Goal: Task Accomplishment & Management: Complete application form

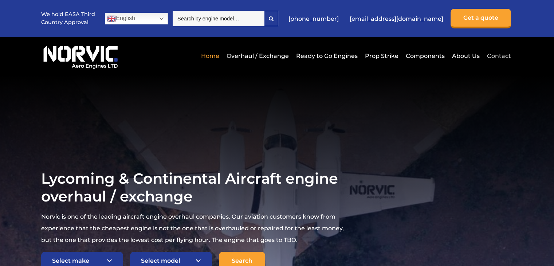
click at [497, 55] on link "Contact" at bounding box center [498, 56] width 26 height 18
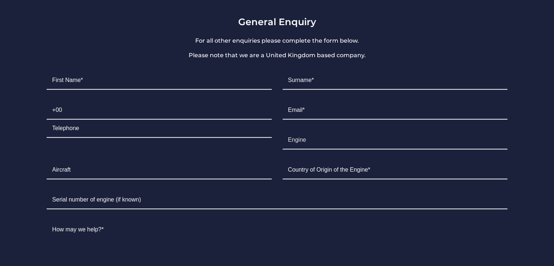
scroll to position [546, 0]
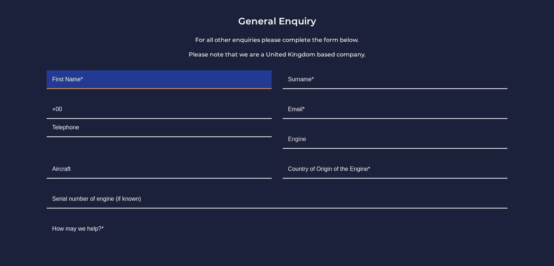
click at [87, 72] on input "Contact form" at bounding box center [159, 80] width 225 height 18
type input "zahoor"
type input "Ahmed"
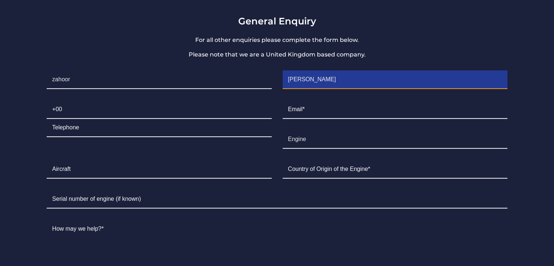
type input "0300"
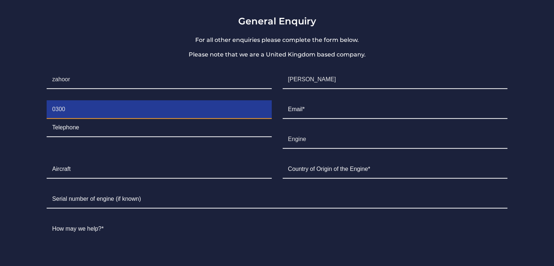
type input "5203642"
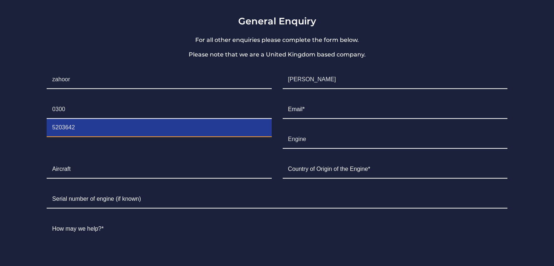
type input "am@potoharaviation.com.pk"
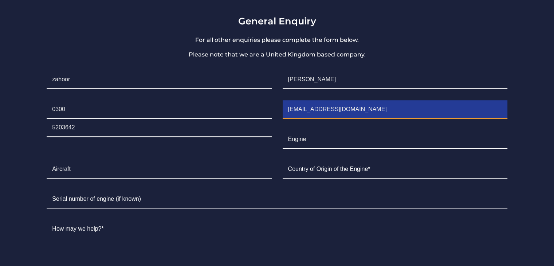
type input "Pakistan"
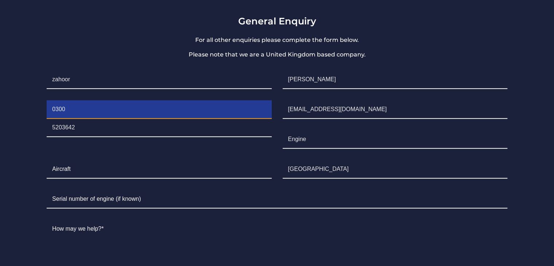
click at [70, 100] on input "0300" at bounding box center [159, 109] width 225 height 18
drag, startPoint x: 71, startPoint y: 98, endPoint x: 20, endPoint y: 91, distance: 51.1
click at [20, 96] on section "General Enquiry For all other enquiries please complete the form below. Please …" at bounding box center [277, 177] width 554 height 378
click at [64, 100] on input "Contact form" at bounding box center [159, 109] width 225 height 18
type input "00923005203642"
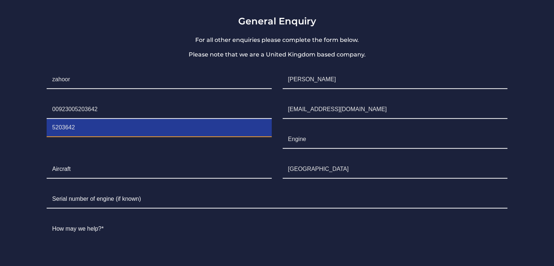
drag, startPoint x: 187, startPoint y: 116, endPoint x: 9, endPoint y: 117, distance: 178.0
click at [9, 117] on section "General Enquiry For all other enquiries please complete the form below. Please …" at bounding box center [277, 177] width 554 height 378
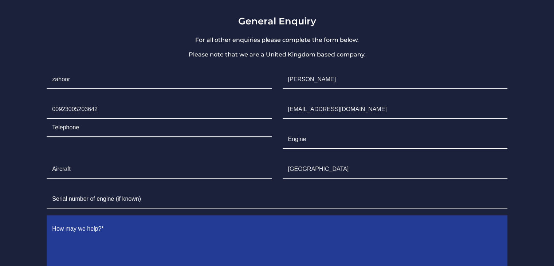
click at [328, 220] on textarea "Contact form" at bounding box center [277, 258] width 460 height 77
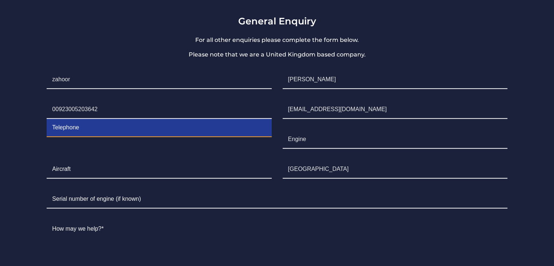
click at [82, 119] on input "Contact form" at bounding box center [159, 128] width 225 height 18
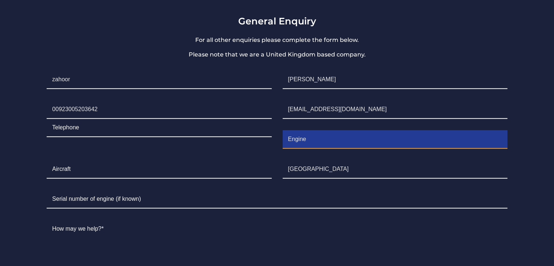
click at [309, 130] on input "Engine" at bounding box center [395, 139] width 225 height 18
type input "E"
click at [292, 130] on input "o-235-L2C" at bounding box center [395, 139] width 225 height 18
type input "O-235-L2C"
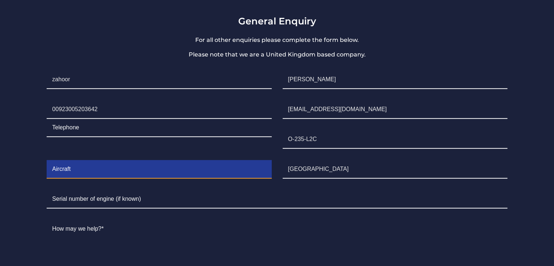
click at [63, 161] on input "Contact form" at bounding box center [159, 169] width 225 height 18
type input "CESSNA 152"
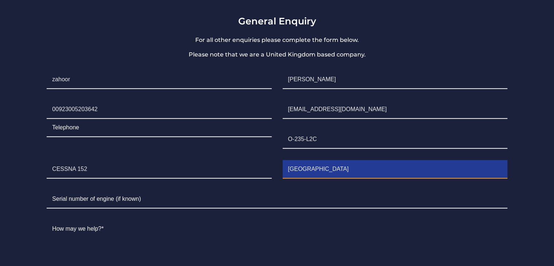
click at [333, 161] on input "Pakistan" at bounding box center [395, 169] width 225 height 18
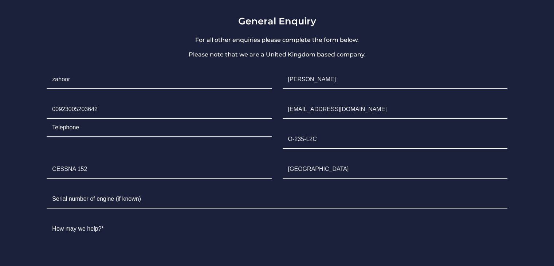
click at [221, 204] on li "Serial Number" at bounding box center [276, 199] width 471 height 30
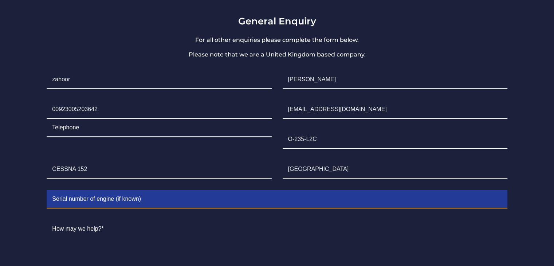
click at [114, 191] on input "Contact form" at bounding box center [277, 199] width 460 height 18
type input "RL-16760-15"
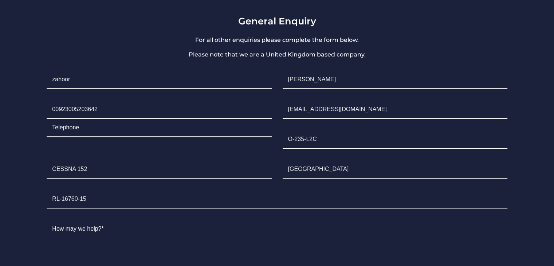
click at [153, 214] on li "How may we help?*" at bounding box center [276, 258] width 471 height 89
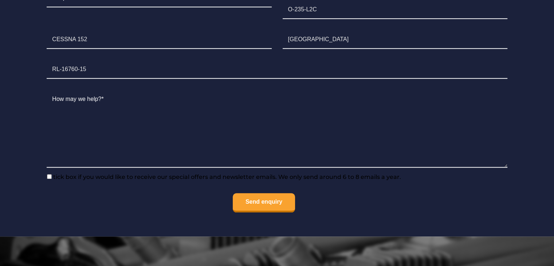
scroll to position [655, 0]
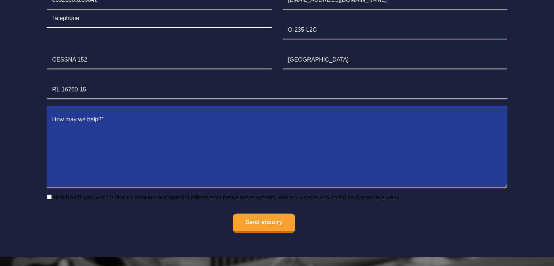
drag, startPoint x: 53, startPoint y: 108, endPoint x: 171, endPoint y: 120, distance: 118.9
click at [171, 120] on textarea "Contact form" at bounding box center [277, 149] width 460 height 77
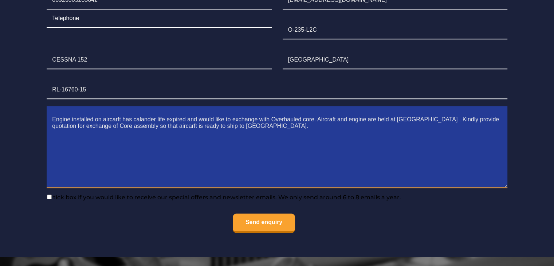
type textarea "Engine installed on aircarft has calander life expired and would like to exchan…"
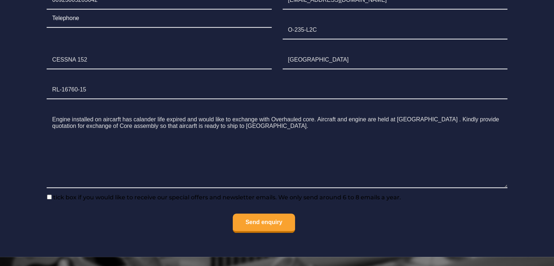
click at [50, 194] on input"] "tick box if you would like to receive our special offers and newsletter emails.…" at bounding box center [49, 196] width 5 height 5
checkbox input"] "true"
click at [277, 217] on input "Send enquiry" at bounding box center [264, 222] width 62 height 19
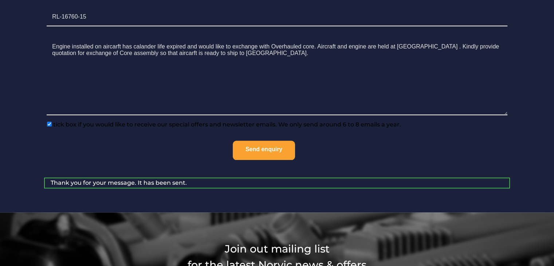
scroll to position [860, 0]
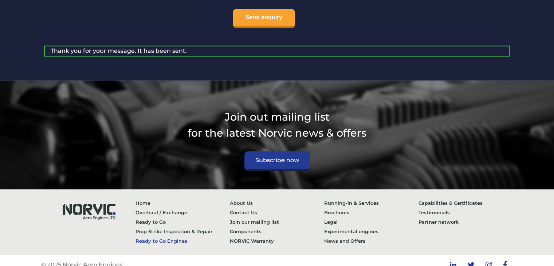
click at [153, 236] on link "Ready to Go Engines" at bounding box center [182, 240] width 94 height 9
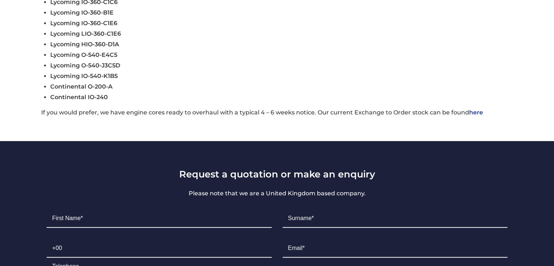
scroll to position [437, 0]
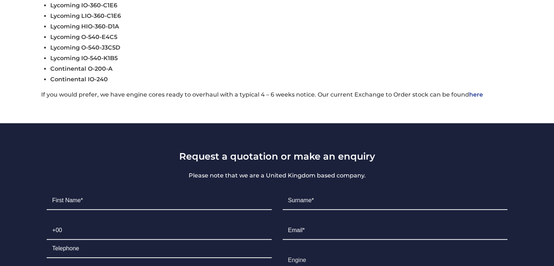
click at [474, 97] on link "here" at bounding box center [476, 94] width 14 height 7
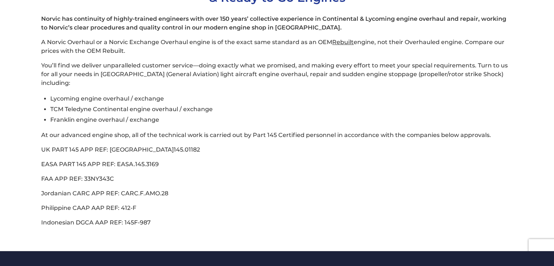
scroll to position [255, 0]
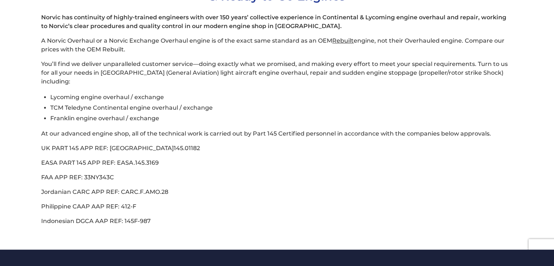
click at [314, 157] on div "Norvic has continuity of highly-trained engineers with over 150 years’ collecti…" at bounding box center [276, 119] width 471 height 212
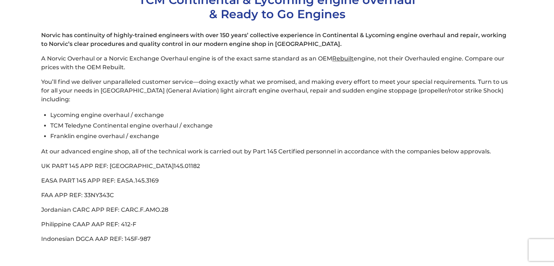
scroll to position [218, 0]
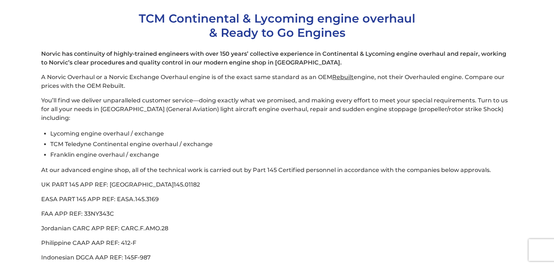
click at [247, 149] on li "Franklin engine overhaul / exchange" at bounding box center [281, 154] width 462 height 11
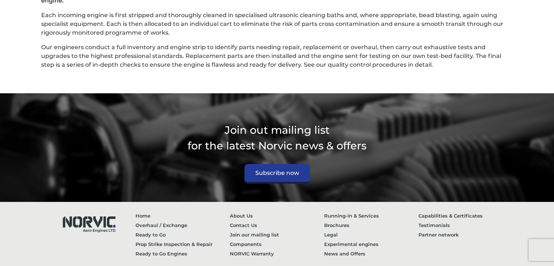
scroll to position [1968, 0]
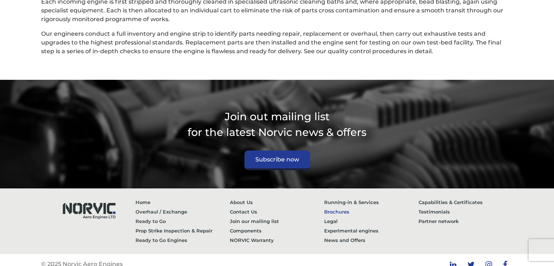
click at [339, 207] on link "Brochures" at bounding box center [371, 211] width 94 height 9
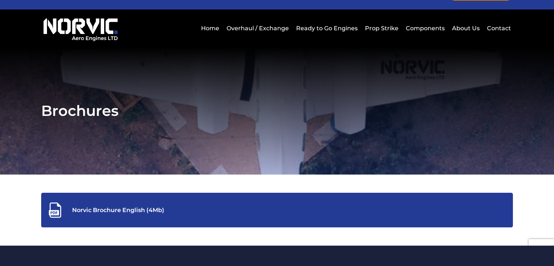
scroll to position [109, 0]
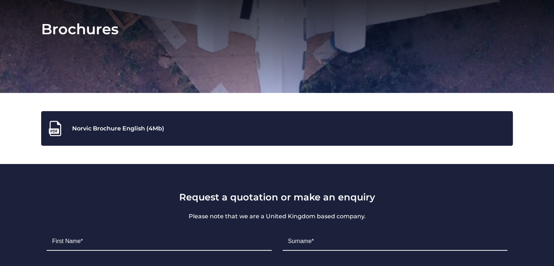
click at [116, 130] on div "Norvic Brochure English (4Mb)" at bounding box center [277, 128] width 460 height 16
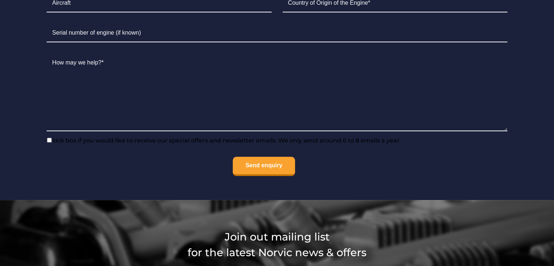
scroll to position [567, 0]
